Goal: Task Accomplishment & Management: Manage account settings

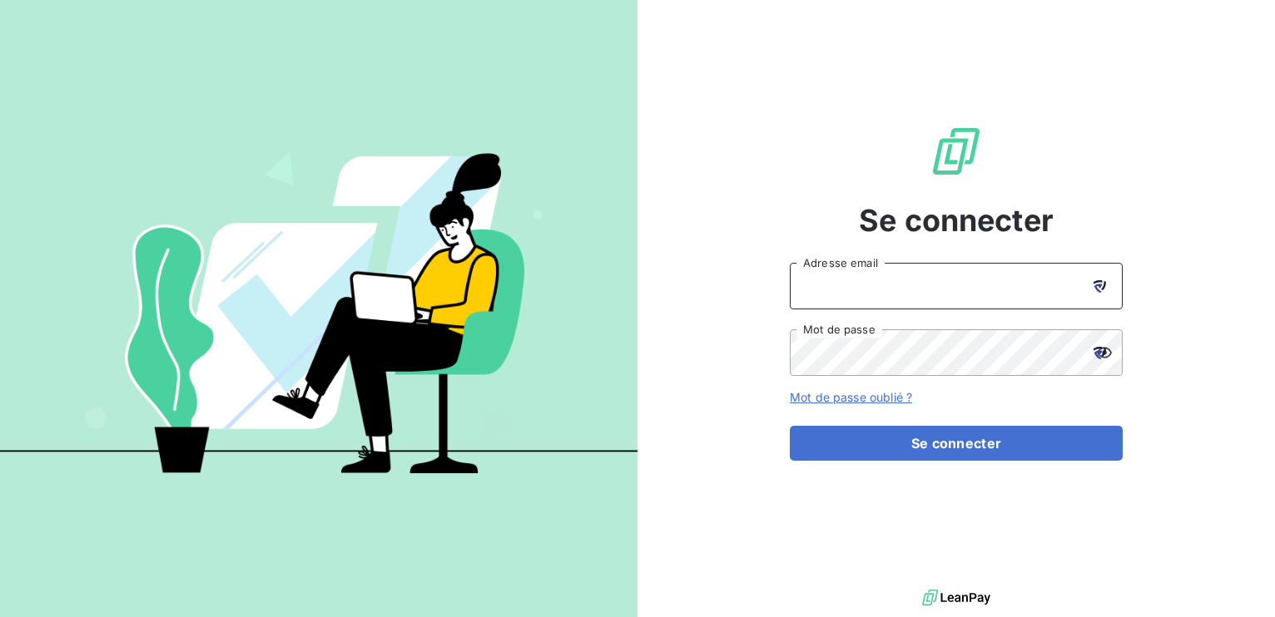
click at [843, 293] on input "Adresse email" at bounding box center [956, 286] width 333 height 47
drag, startPoint x: 861, startPoint y: 295, endPoint x: 710, endPoint y: 300, distance: 151.6
click at [710, 300] on div "Se connecter 003800 Adresse email Mot de passe Mot de passe oublié ? Se connect…" at bounding box center [955, 293] width 637 height 586
type input "[EMAIL_ADDRESS][DOMAIN_NAME]"
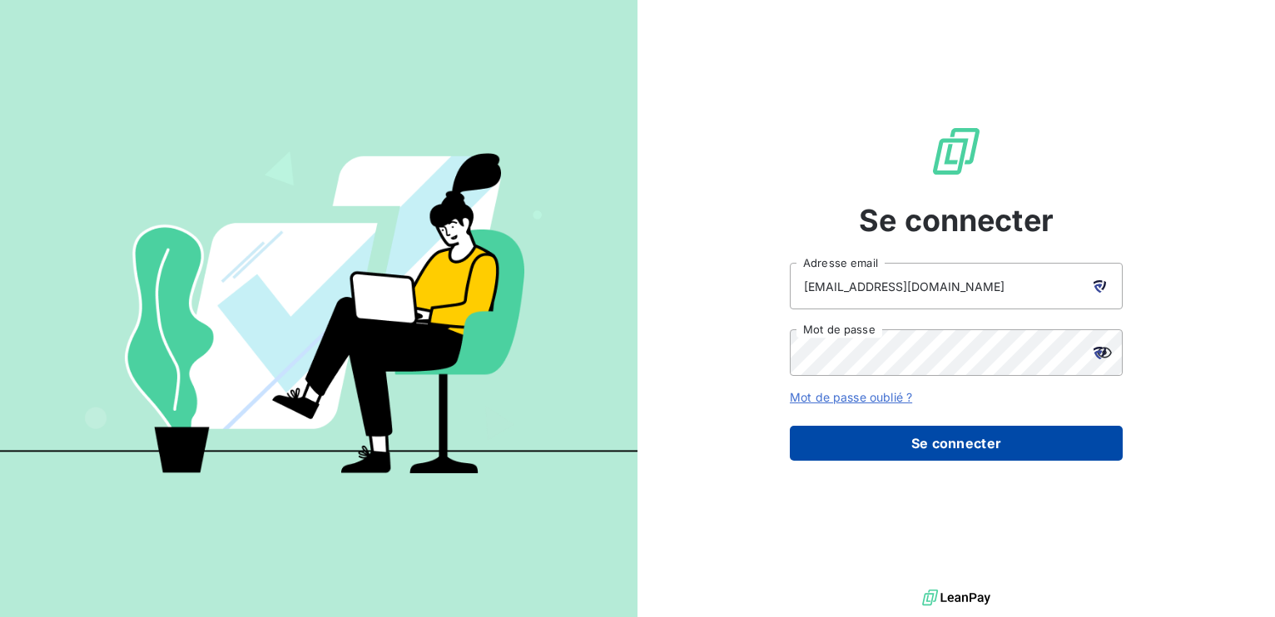
click at [955, 448] on button "Se connecter" at bounding box center [956, 443] width 333 height 35
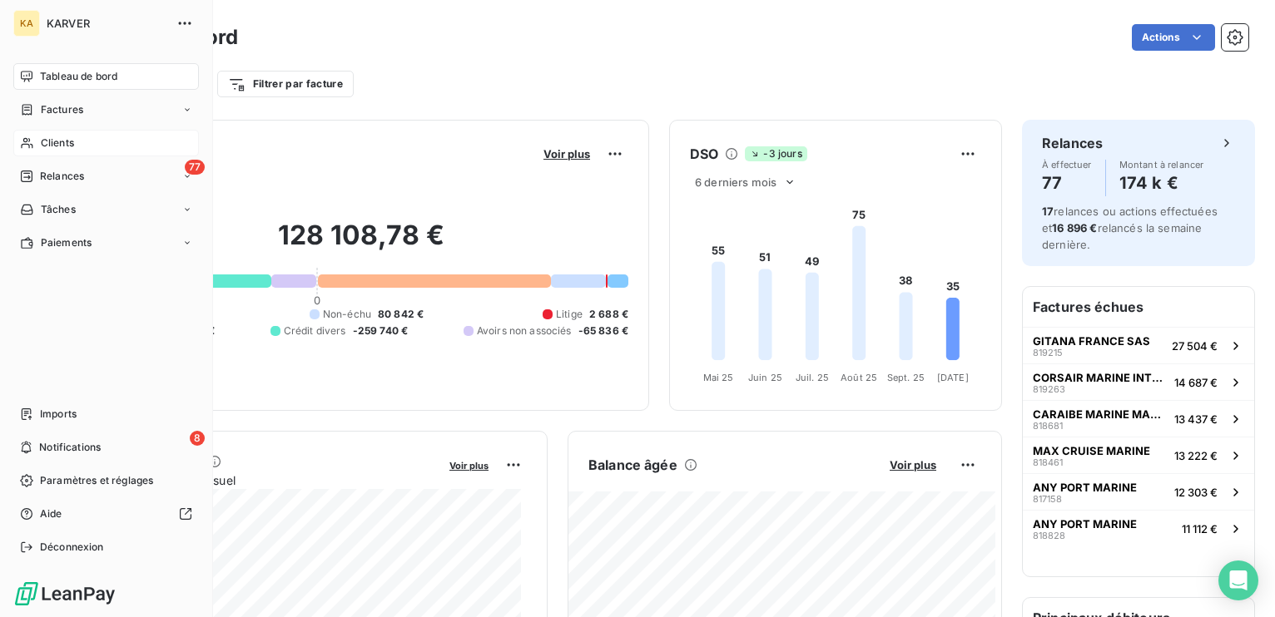
click at [61, 147] on span "Clients" at bounding box center [57, 143] width 33 height 15
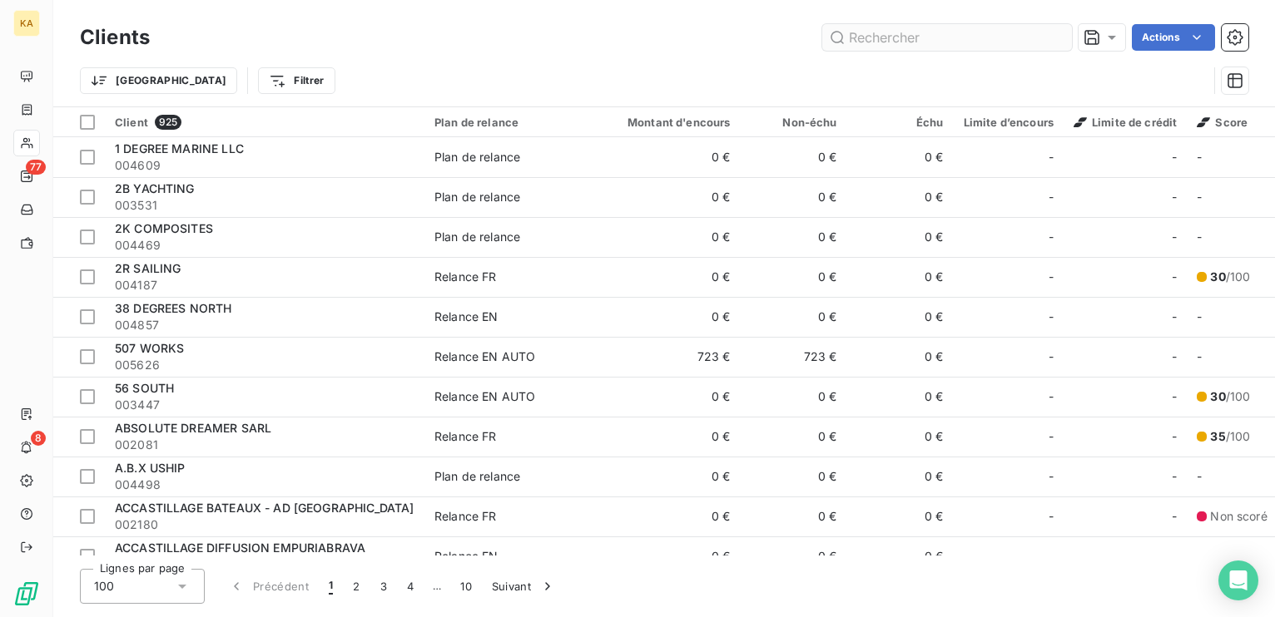
click at [859, 36] on input "text" at bounding box center [947, 37] width 250 height 27
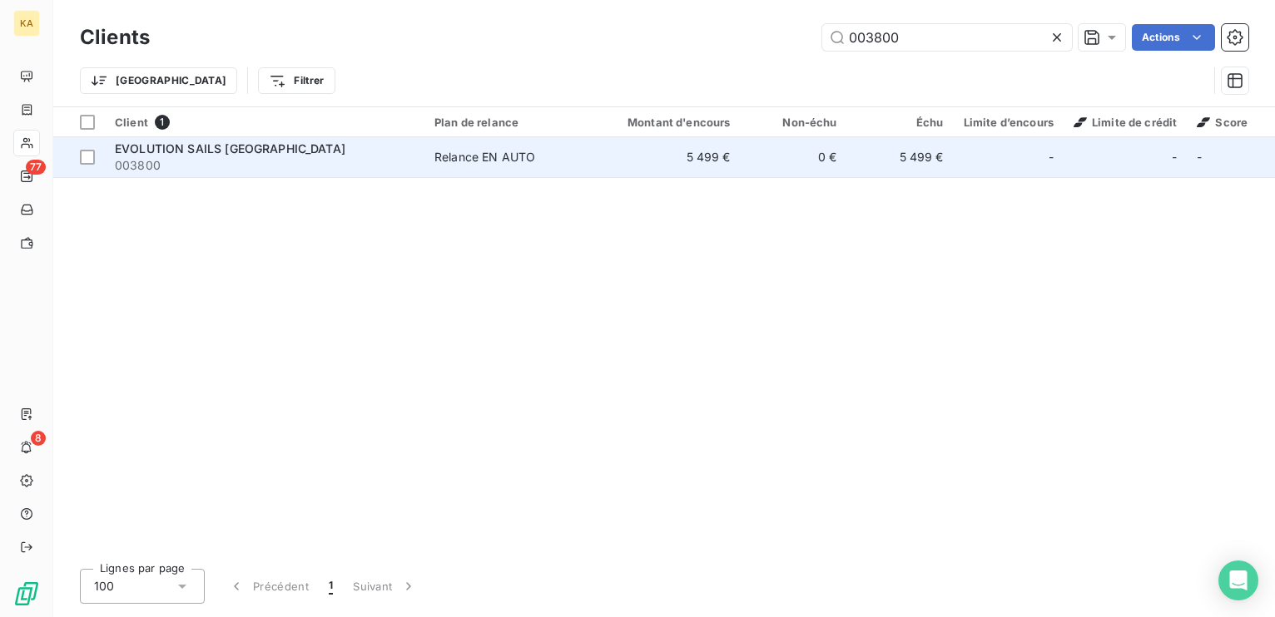
type input "003800"
click at [497, 163] on div "Relance EN AUTO" at bounding box center [484, 157] width 101 height 17
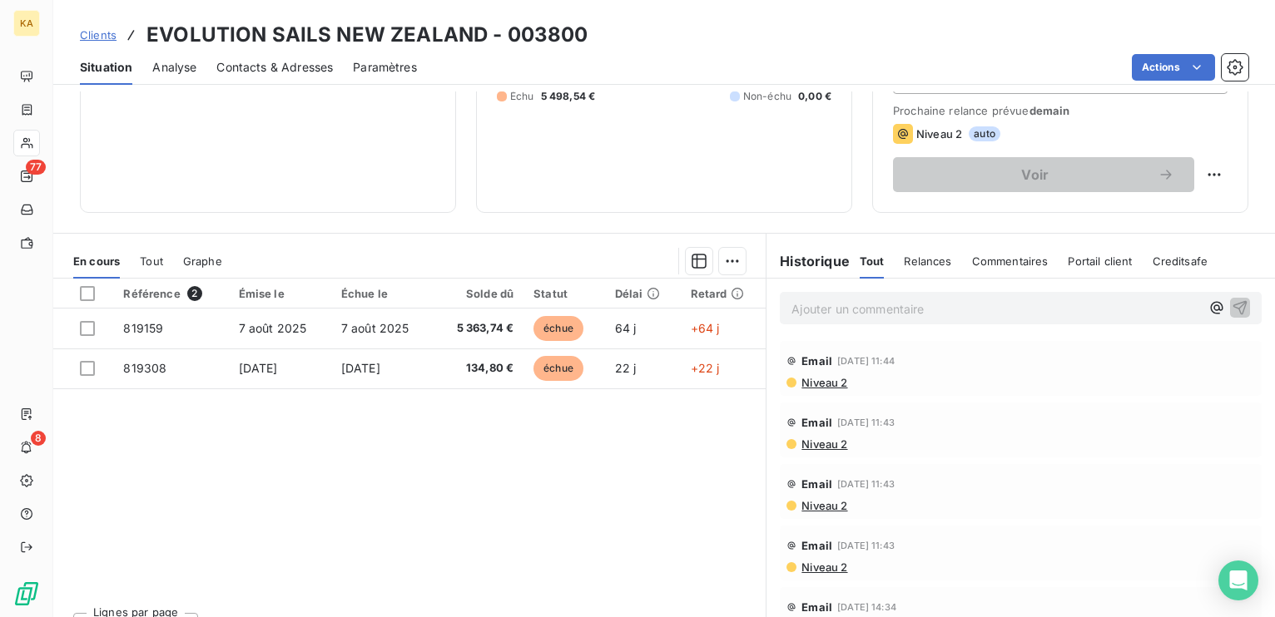
scroll to position [260, 0]
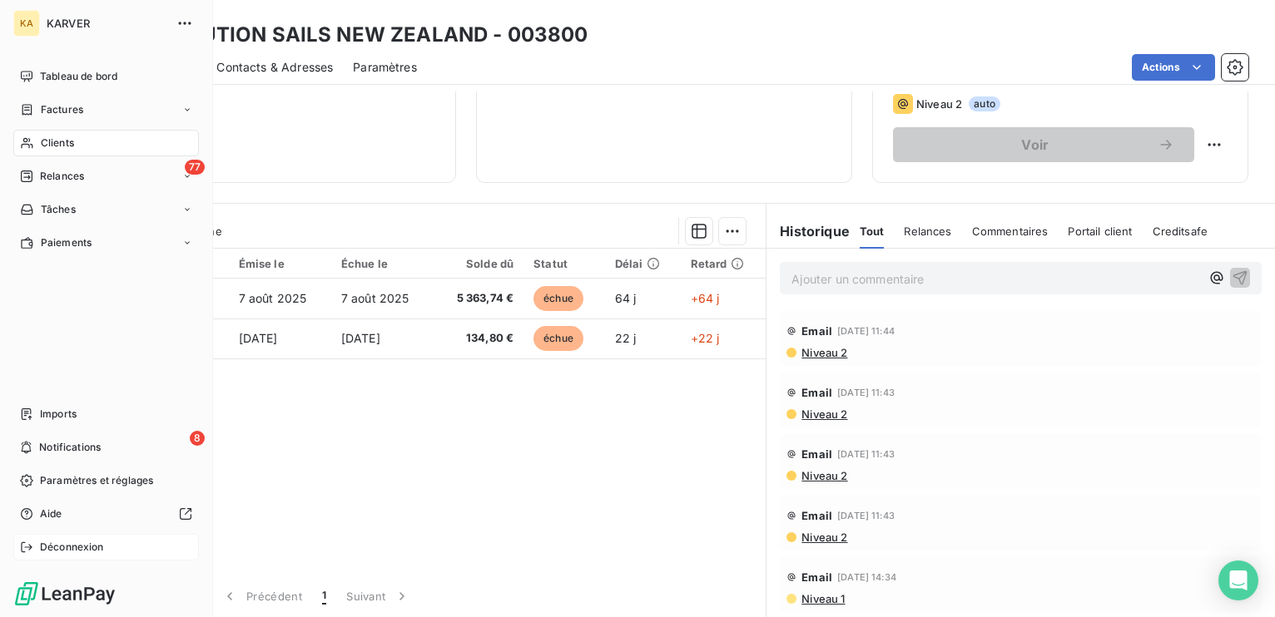
click at [68, 546] on span "Déconnexion" at bounding box center [72, 547] width 64 height 15
